Goal: Entertainment & Leisure: Consume media (video, audio)

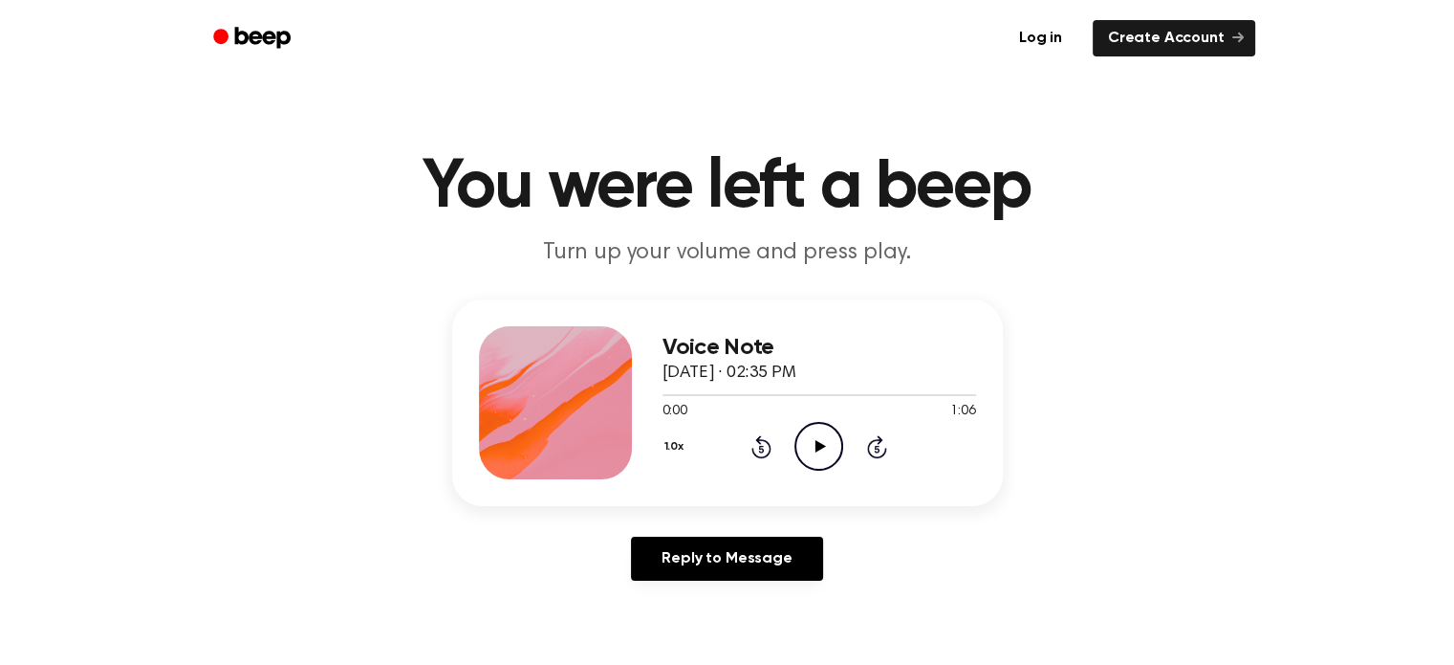
click at [792, 438] on div "1.0x Rewind 5 seconds Play Audio Skip 5 seconds" at bounding box center [820, 446] width 314 height 49
click at [799, 443] on icon "Play Audio" at bounding box center [819, 446] width 49 height 49
click at [818, 460] on icon "Play Audio" at bounding box center [819, 446] width 49 height 49
click at [838, 435] on icon "Play Audio" at bounding box center [819, 446] width 49 height 49
